Goal: Task Accomplishment & Management: Complete application form

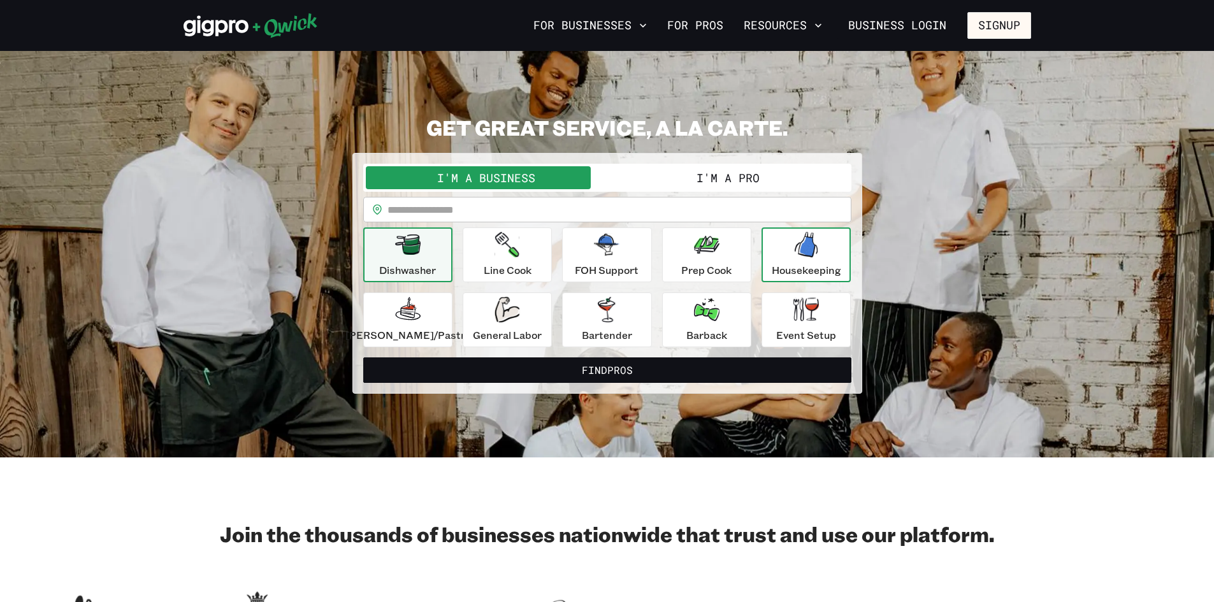
click at [811, 268] on p "Housekeeping" at bounding box center [806, 270] width 69 height 15
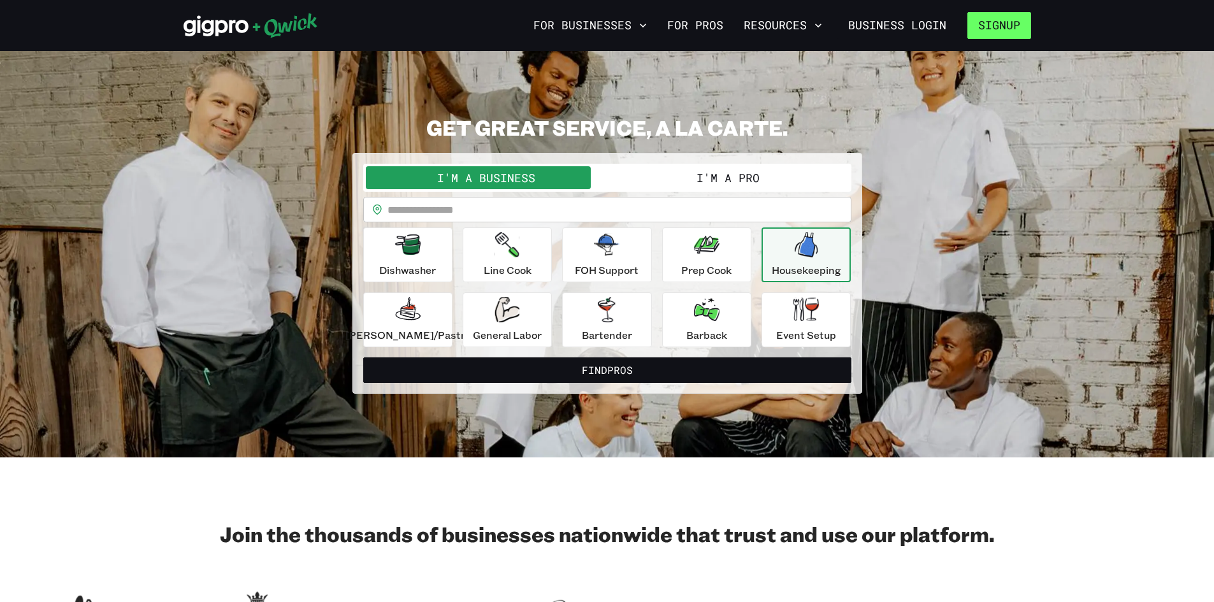
click at [1002, 28] on button "Signup" at bounding box center [999, 25] width 64 height 27
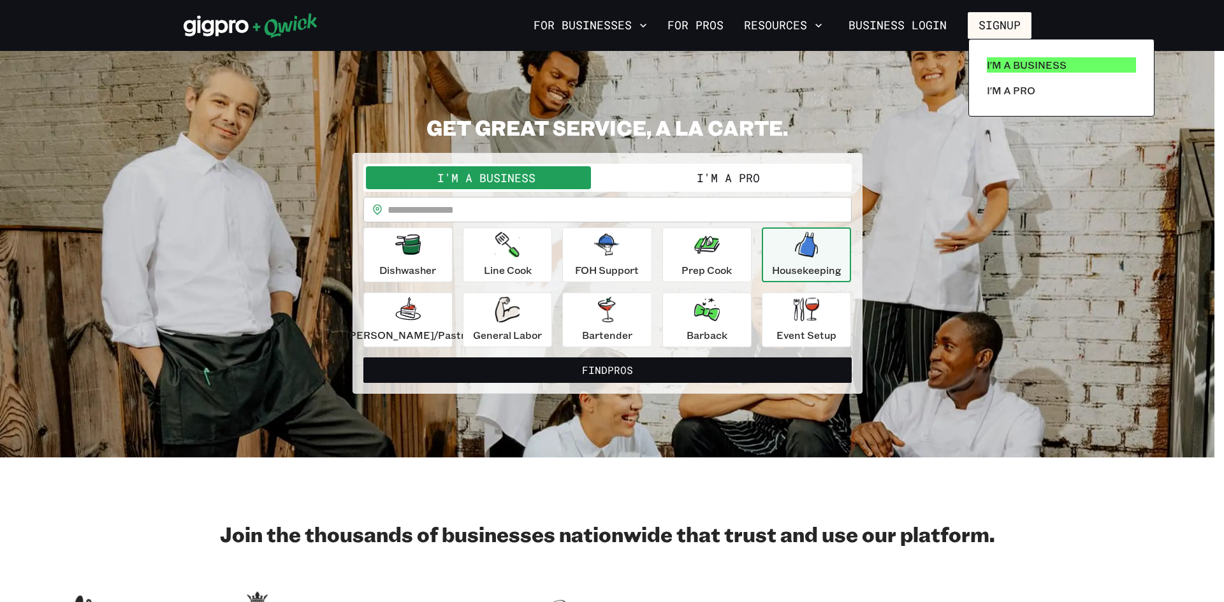
click at [1053, 68] on p "I'm a Business" at bounding box center [1027, 64] width 80 height 15
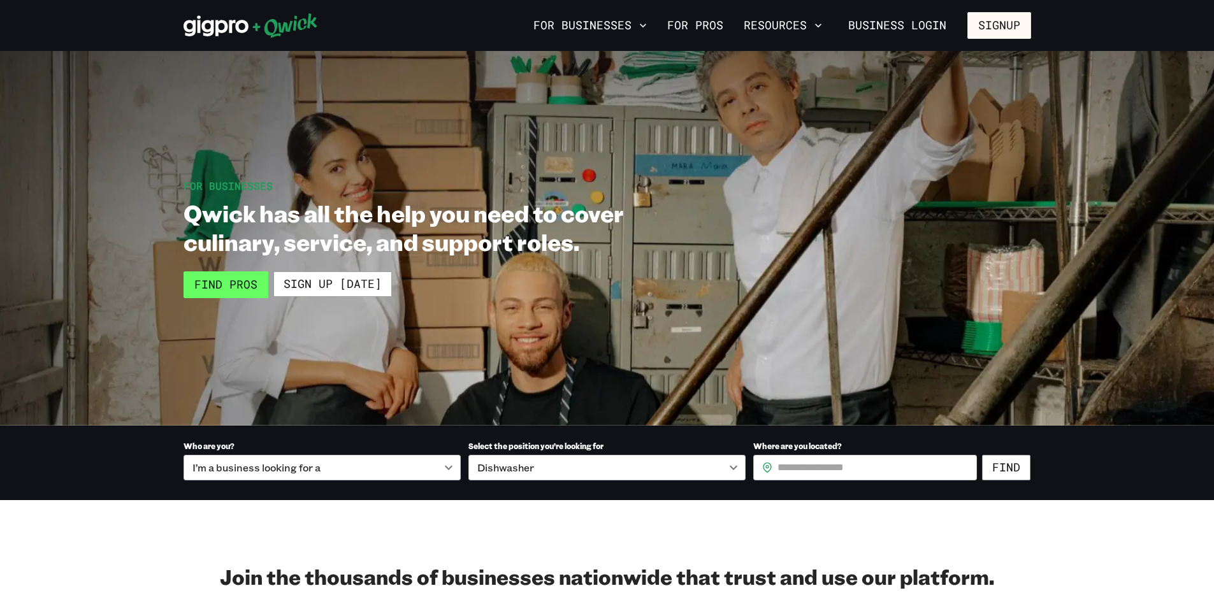
click at [236, 287] on link "Find Pros" at bounding box center [226, 284] width 85 height 27
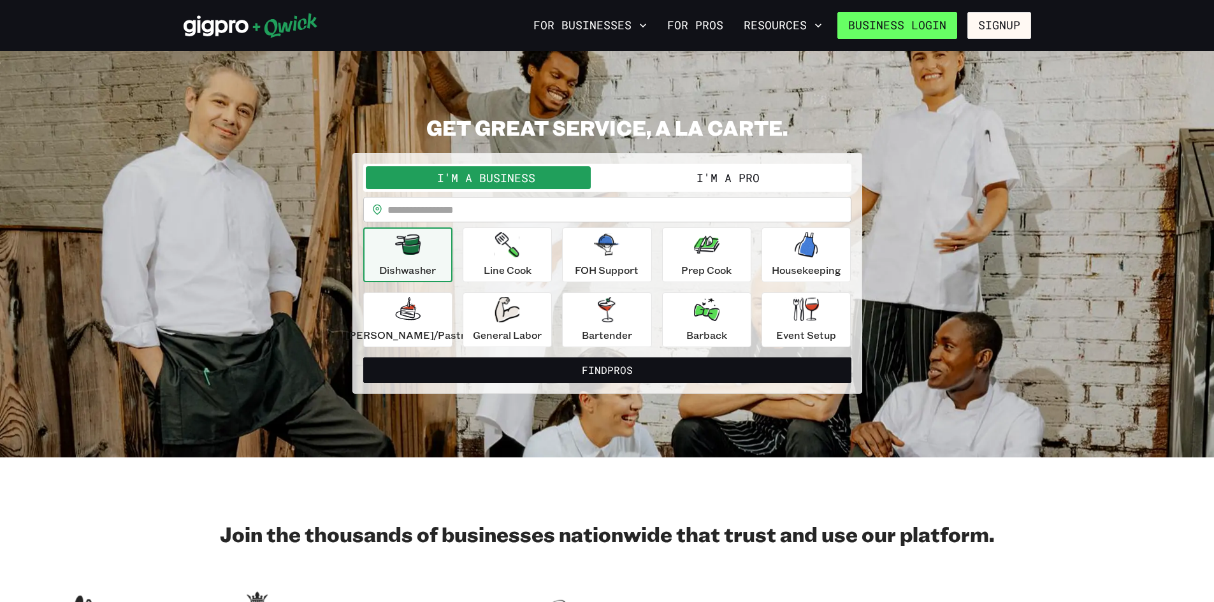
click at [937, 29] on link "Business Login" at bounding box center [897, 25] width 120 height 27
